Goal: Task Accomplishment & Management: Complete application form

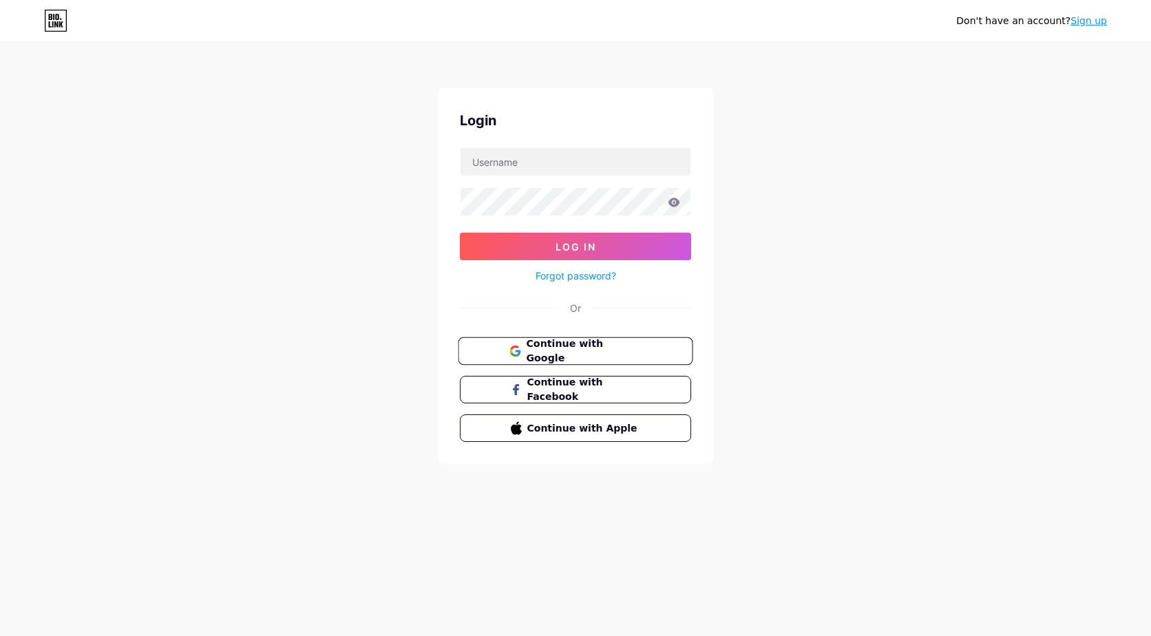
click at [623, 351] on span "Continue with Google" at bounding box center [583, 352] width 115 height 30
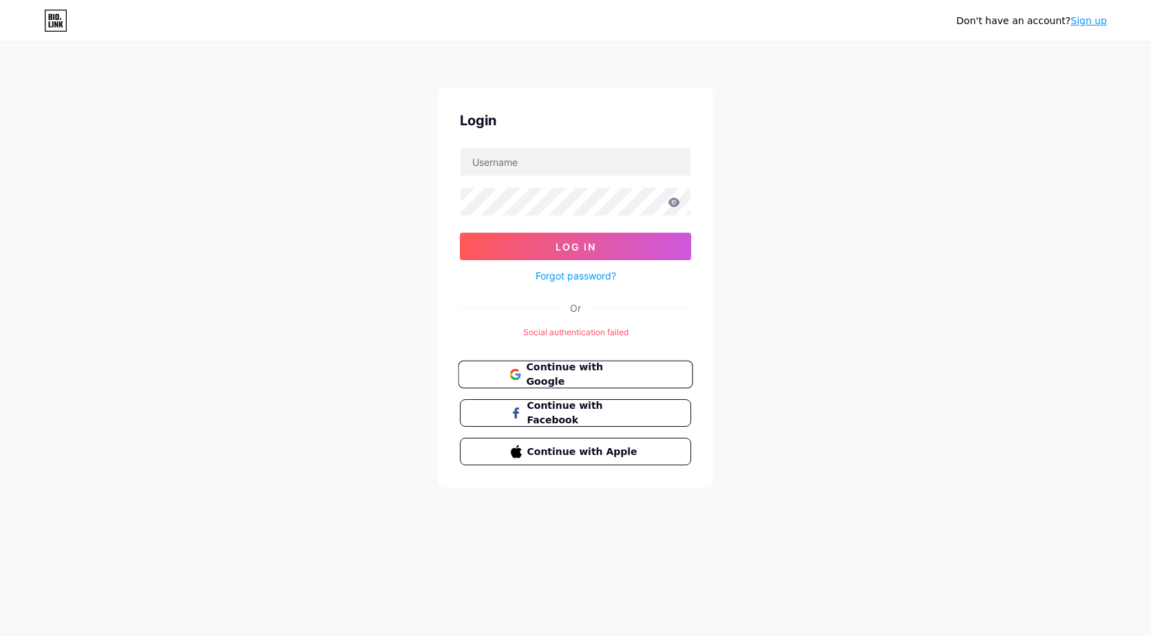
click at [623, 377] on span "Continue with Google" at bounding box center [583, 375] width 115 height 30
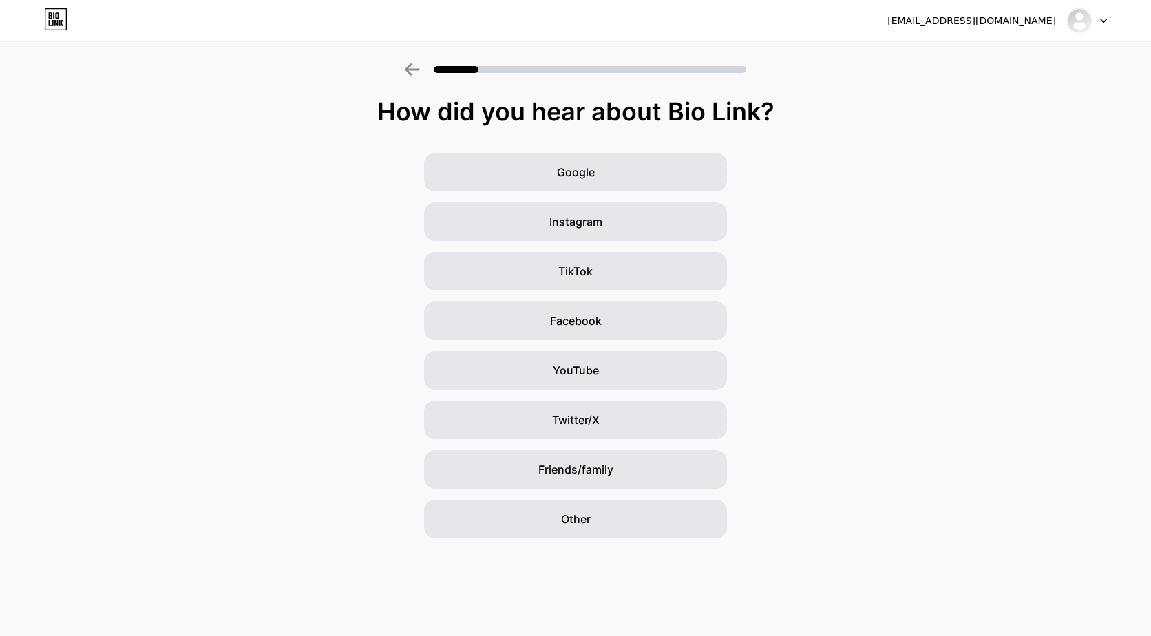
click at [56, 22] on icon at bounding box center [55, 19] width 23 height 22
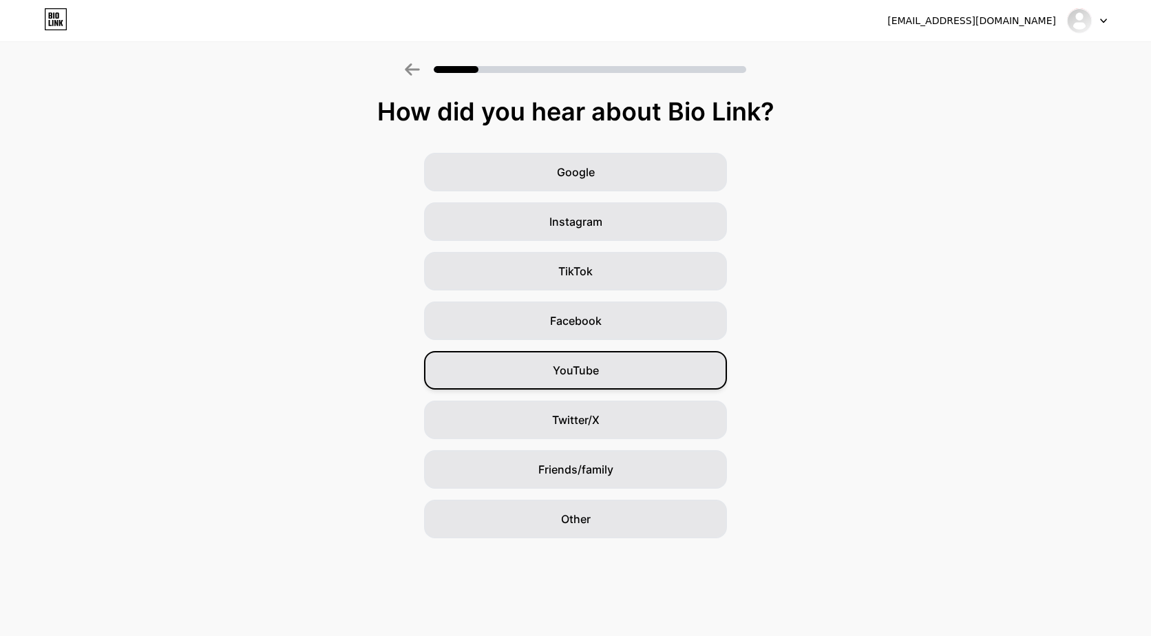
click at [595, 373] on span "YouTube" at bounding box center [576, 370] width 46 height 17
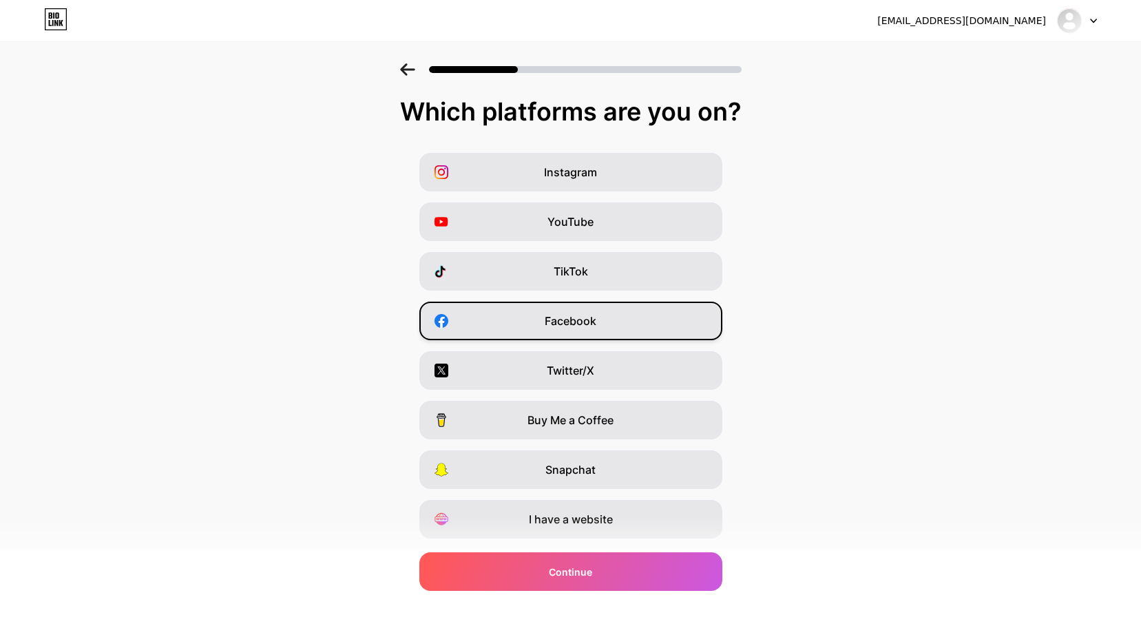
drag, startPoint x: 552, startPoint y: 319, endPoint x: 611, endPoint y: 277, distance: 72.6
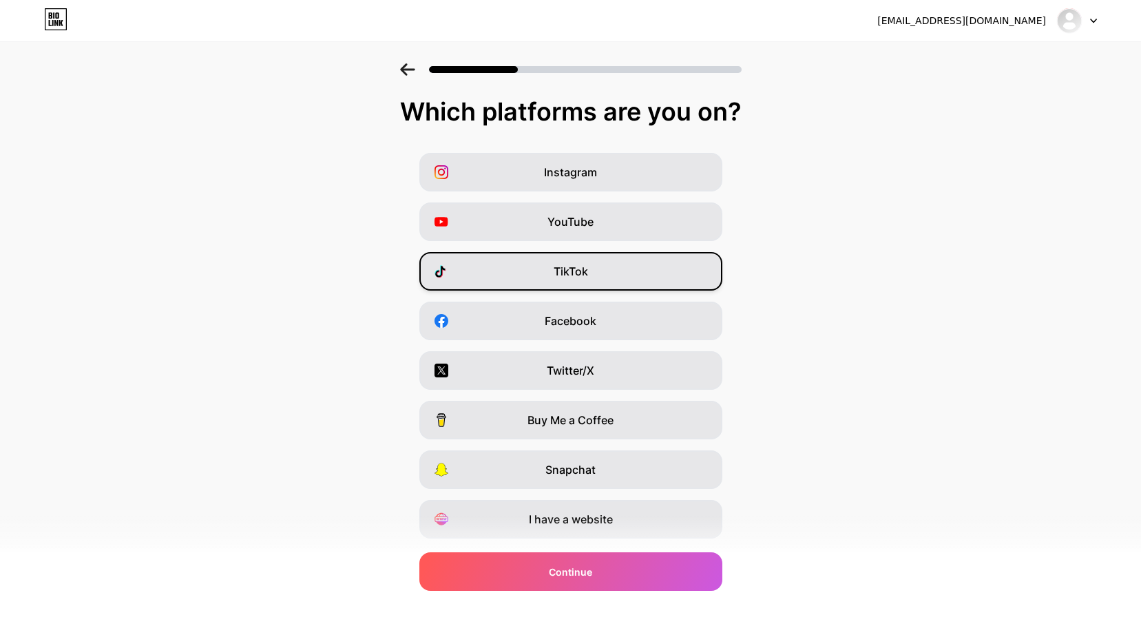
click at [552, 318] on span "Facebook" at bounding box center [571, 321] width 52 height 17
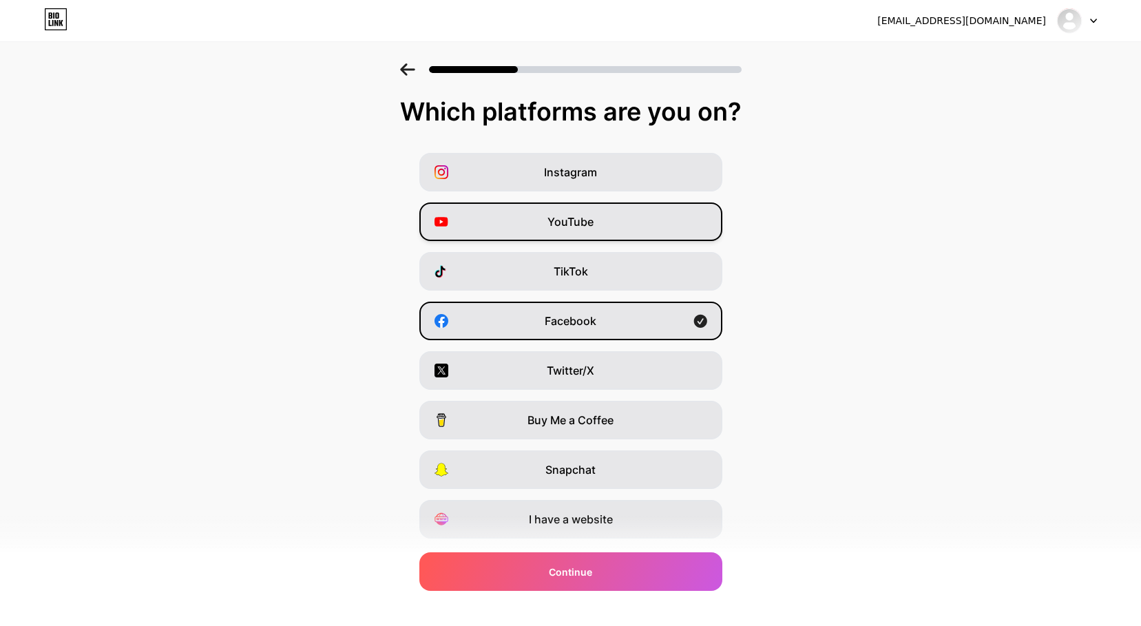
click at [590, 217] on span "YouTube" at bounding box center [570, 221] width 46 height 17
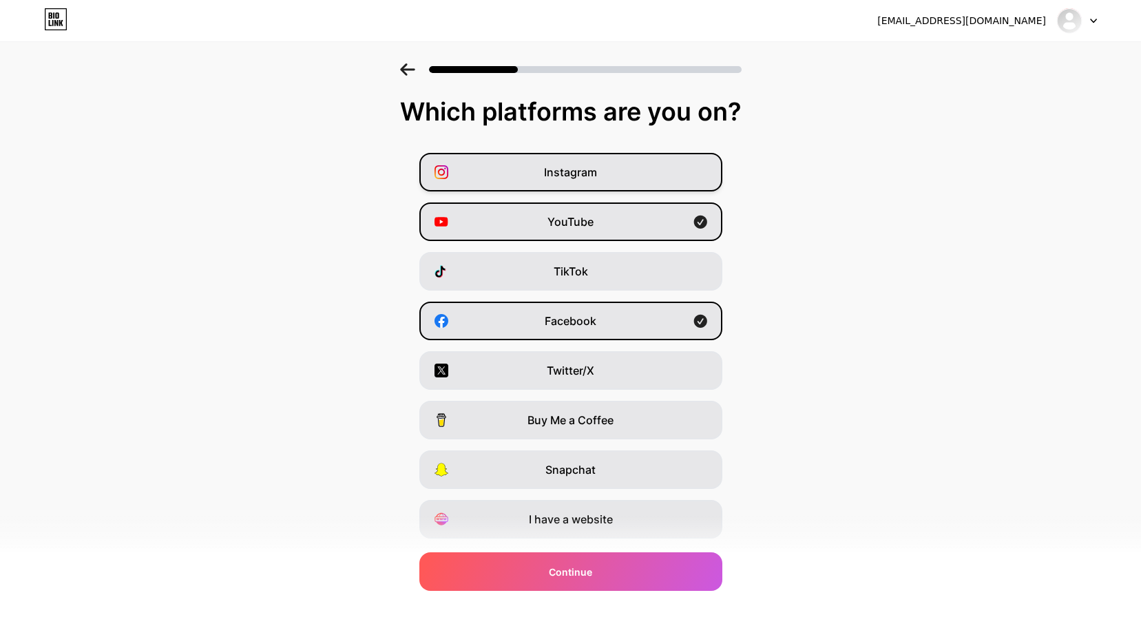
click at [597, 171] on span "Instagram" at bounding box center [570, 172] width 53 height 17
click at [564, 266] on span "TikTok" at bounding box center [571, 271] width 34 height 17
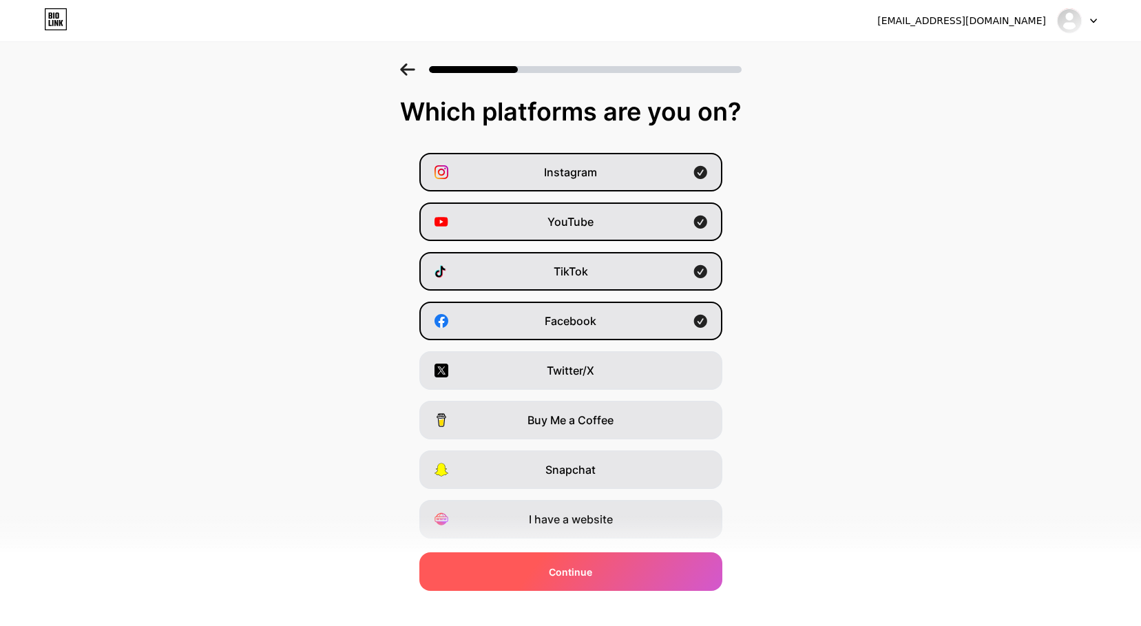
click at [577, 572] on span "Continue" at bounding box center [570, 572] width 43 height 14
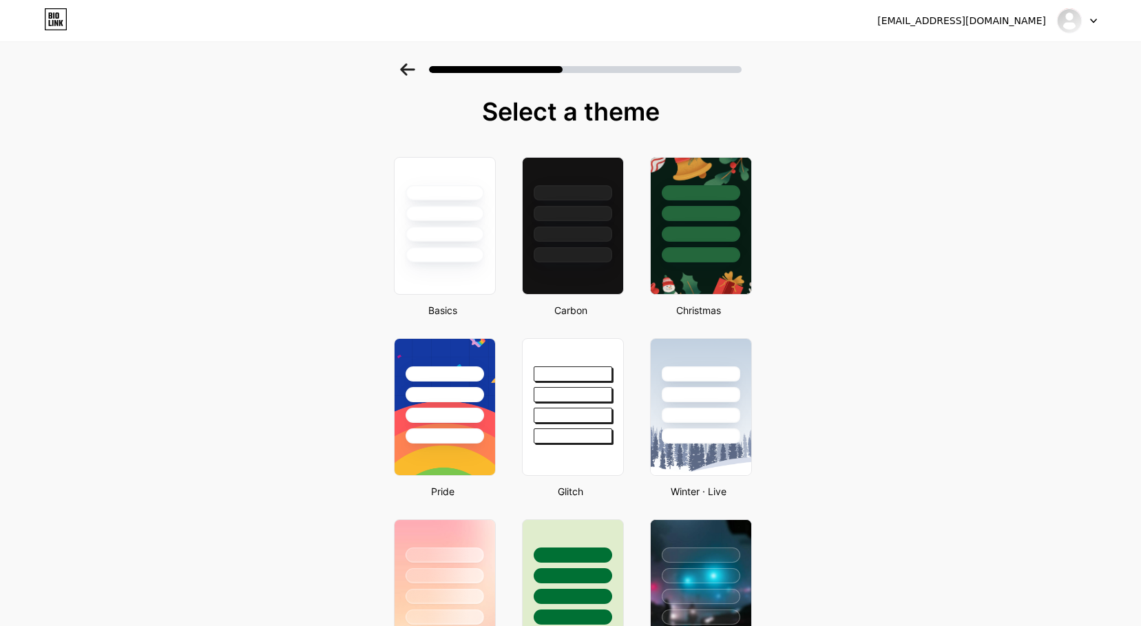
click at [412, 72] on icon at bounding box center [407, 69] width 15 height 12
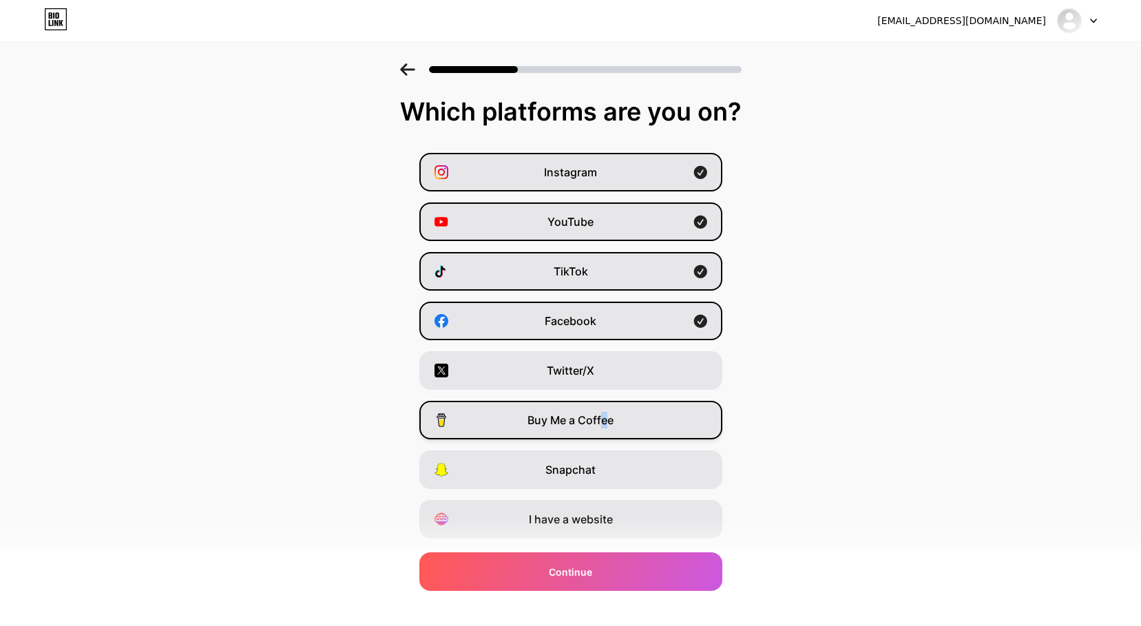
click at [611, 423] on span "Buy Me a Coffee" at bounding box center [570, 420] width 86 height 17
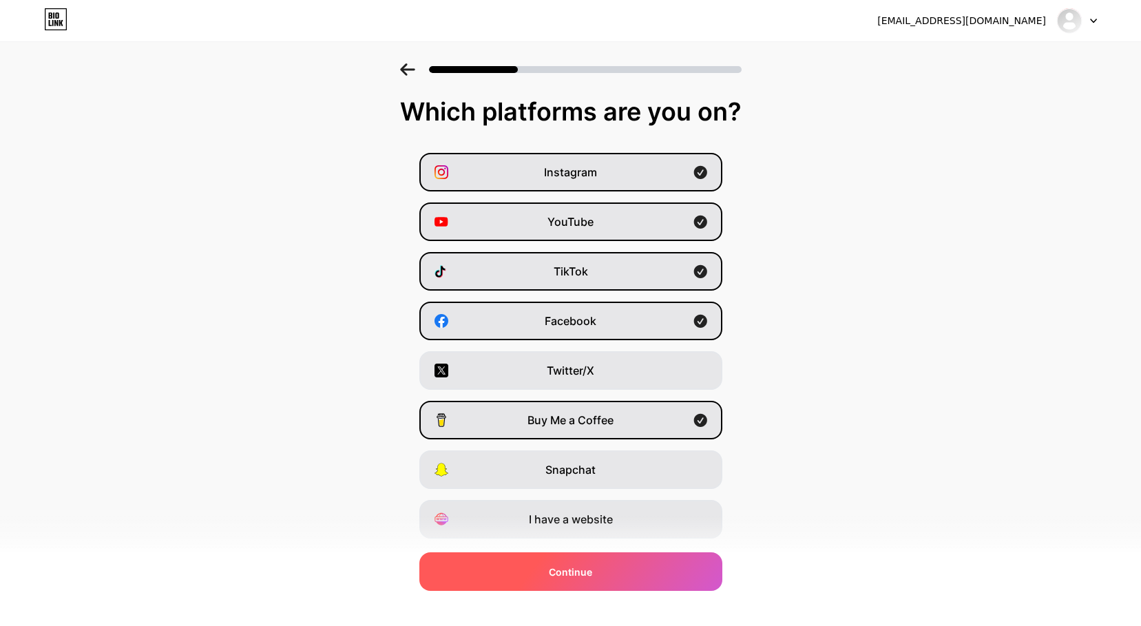
click at [630, 572] on div "Continue" at bounding box center [570, 571] width 303 height 39
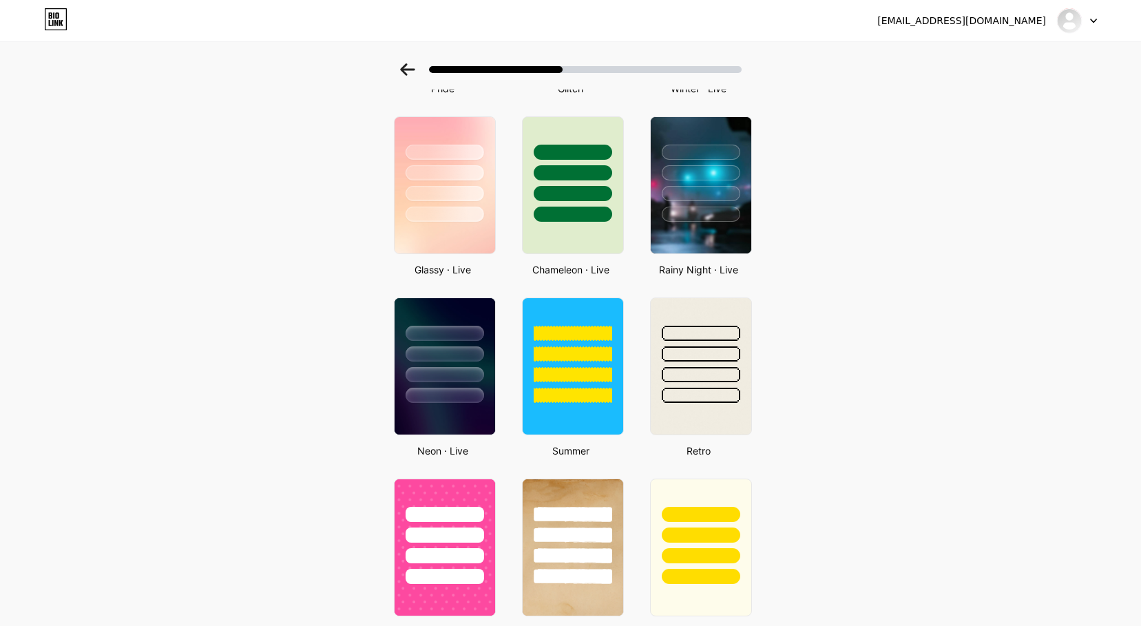
scroll to position [326, 0]
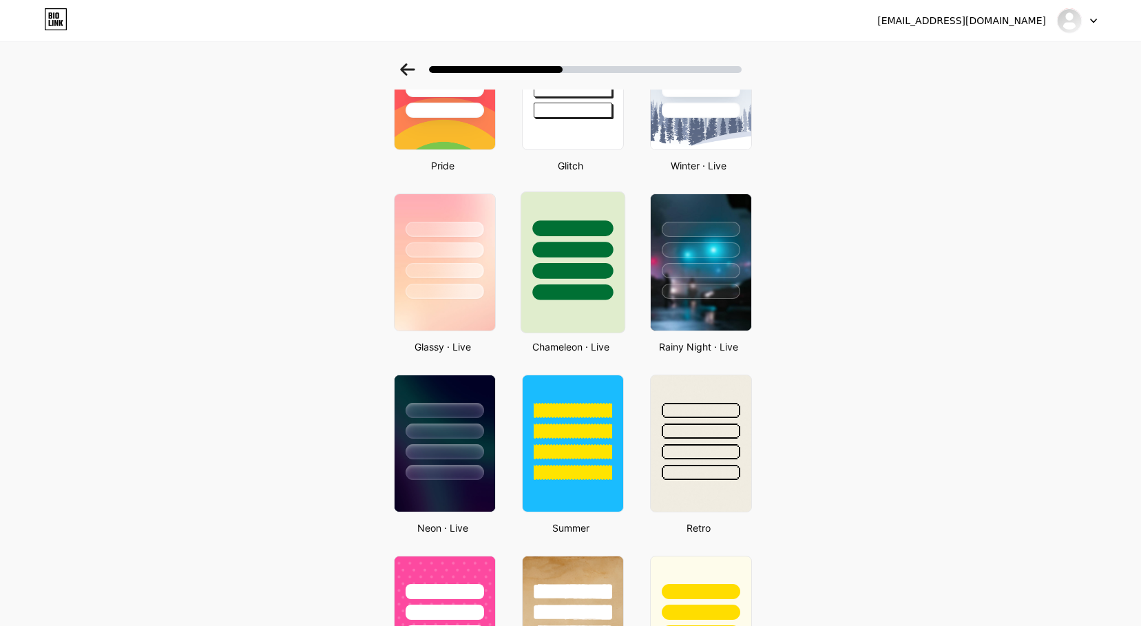
click at [572, 251] on div at bounding box center [572, 250] width 81 height 16
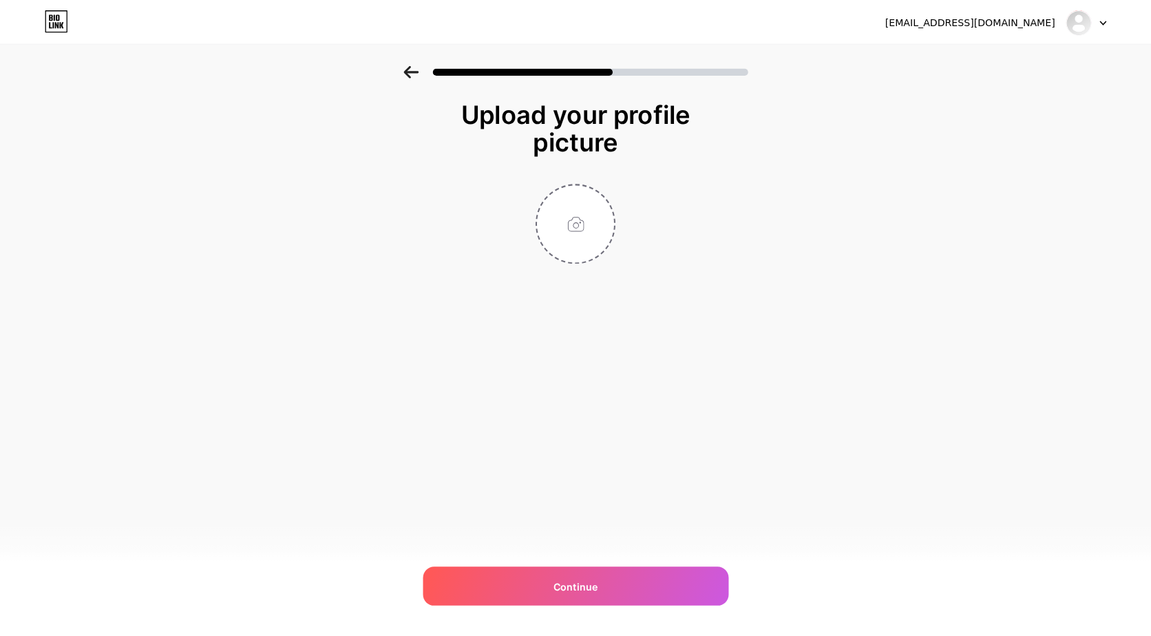
scroll to position [0, 0]
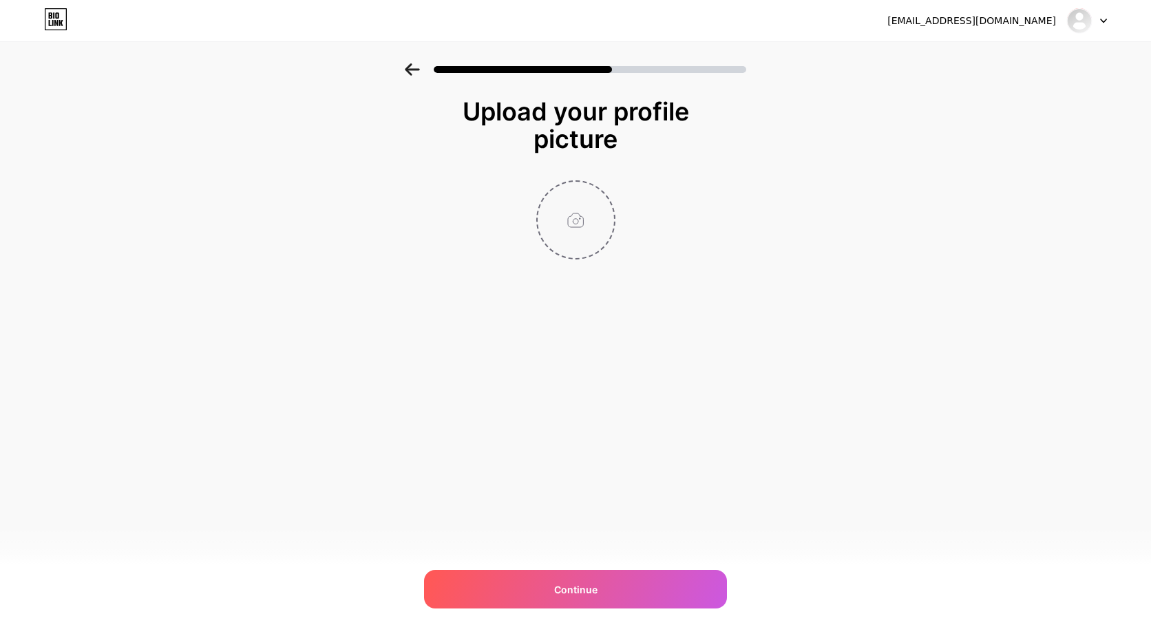
click at [583, 205] on input "file" at bounding box center [576, 220] width 76 height 76
type input "C:\fakepath\toner-906142_640.jpg"
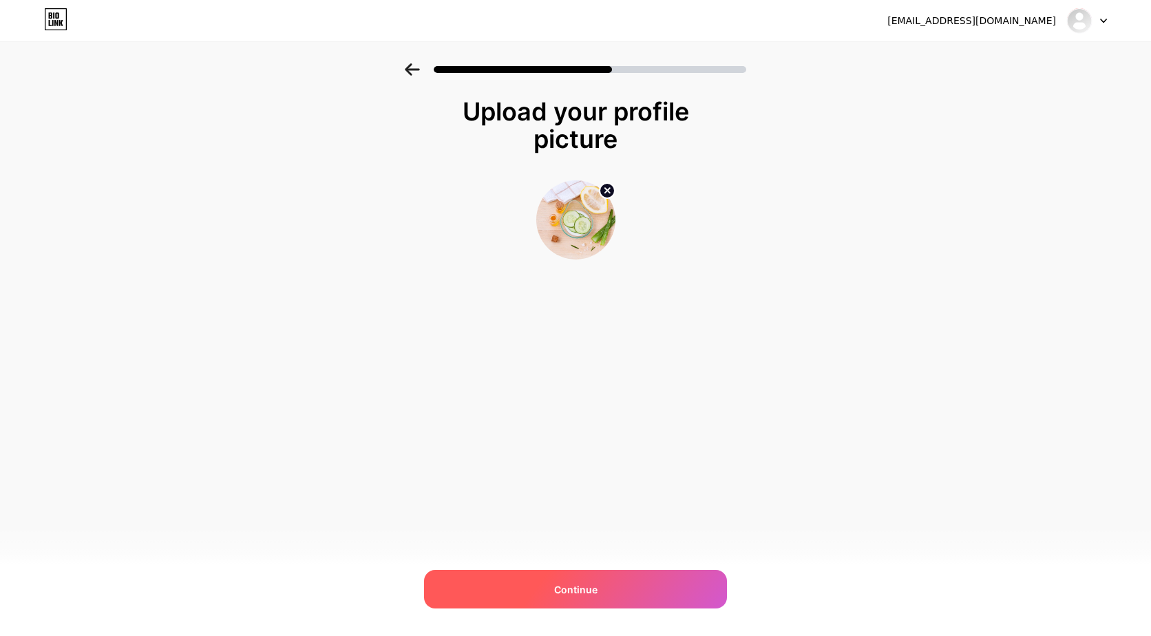
click at [637, 589] on div "Continue" at bounding box center [575, 589] width 303 height 39
